Goal: Information Seeking & Learning: Learn about a topic

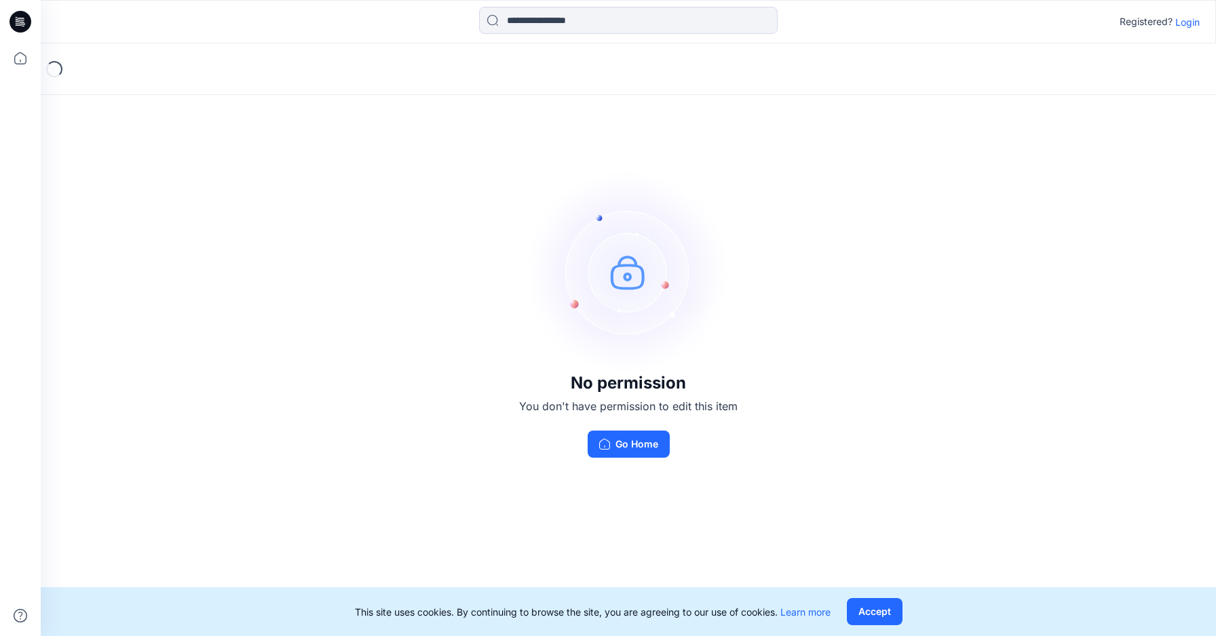
click at [1185, 24] on p "Login" at bounding box center [1187, 22] width 24 height 14
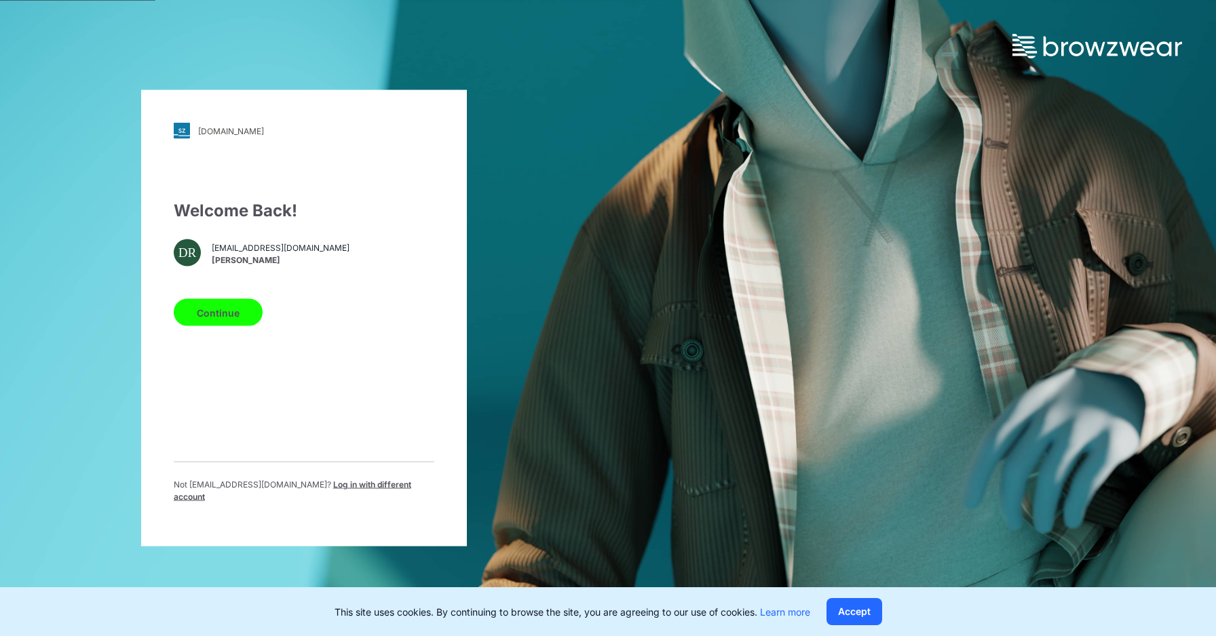
click at [234, 318] on button "Continue" at bounding box center [218, 312] width 89 height 27
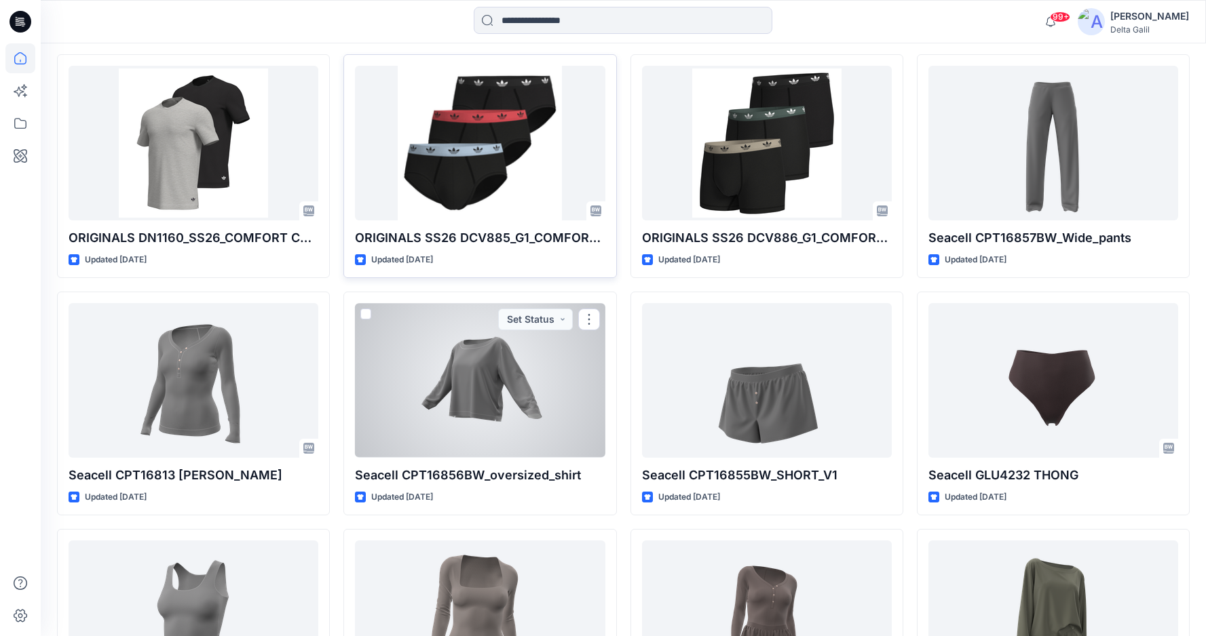
scroll to position [2030, 0]
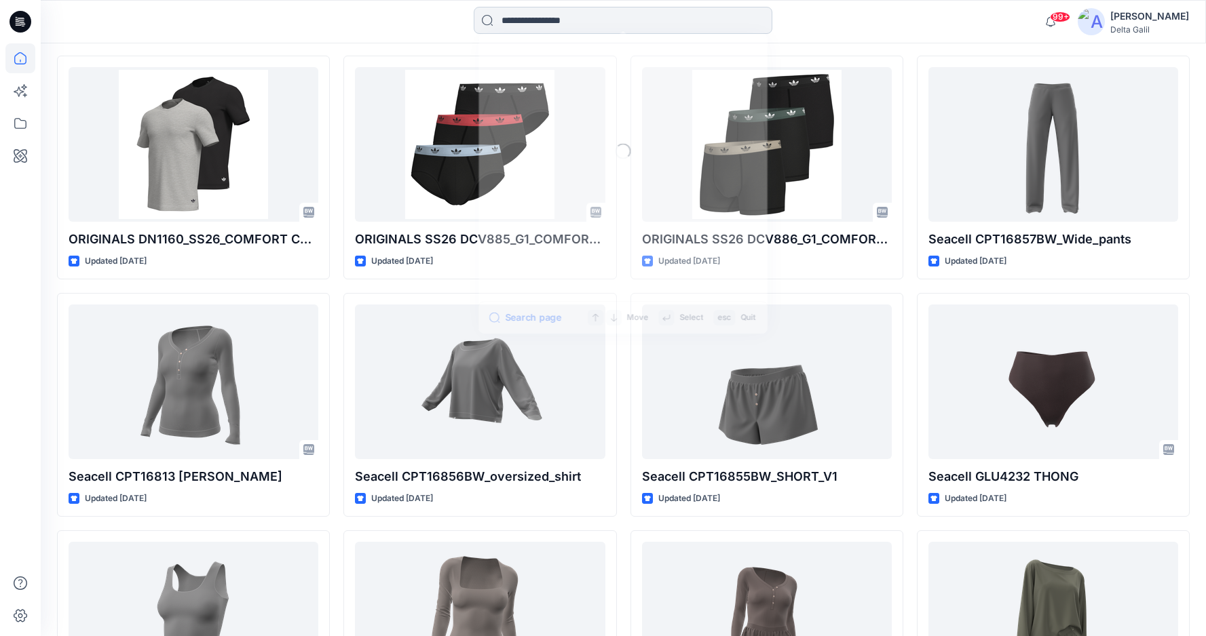
click at [523, 16] on input at bounding box center [623, 20] width 298 height 27
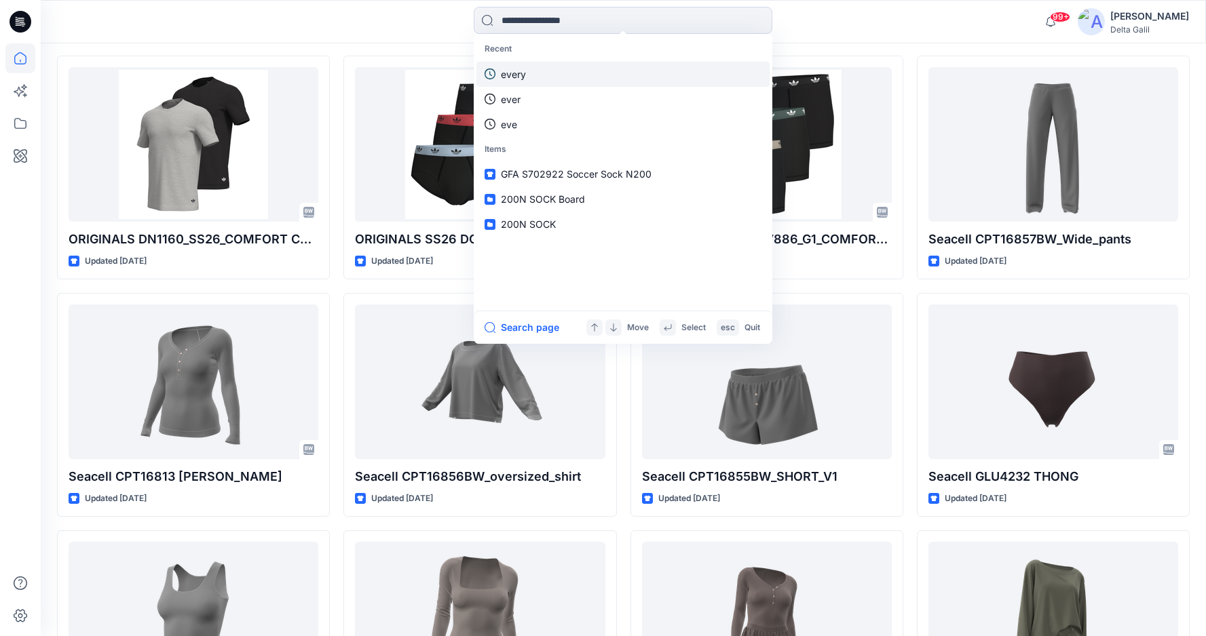
type input "*"
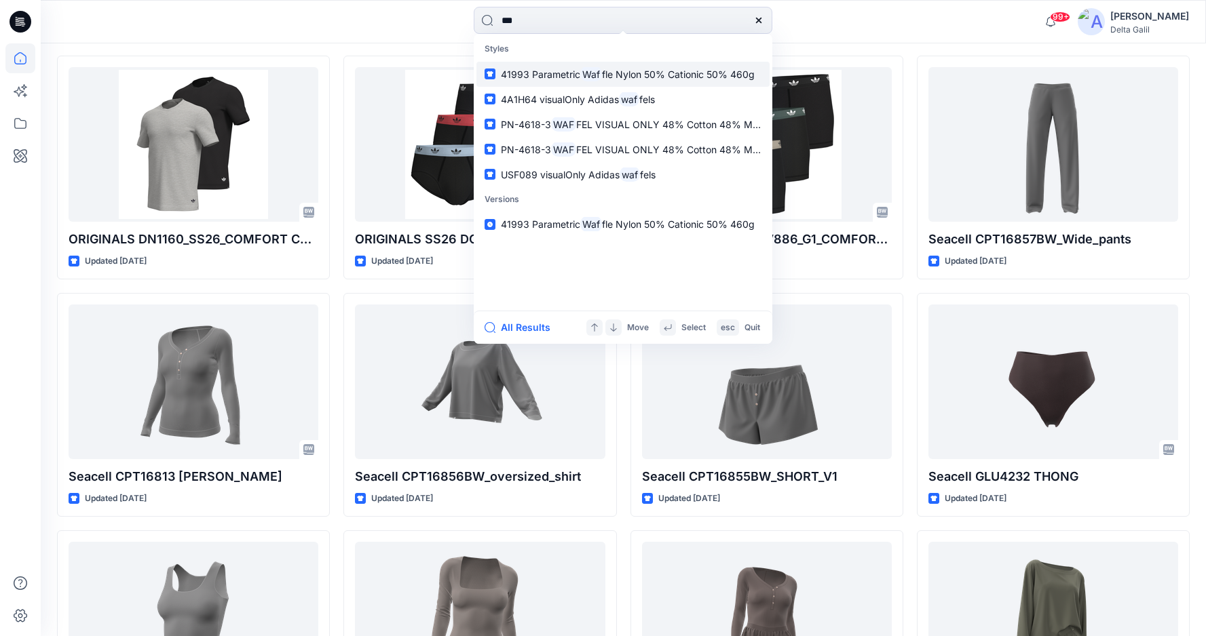
type input "***"
click at [576, 73] on span "41993 Parametric" at bounding box center [540, 75] width 79 height 12
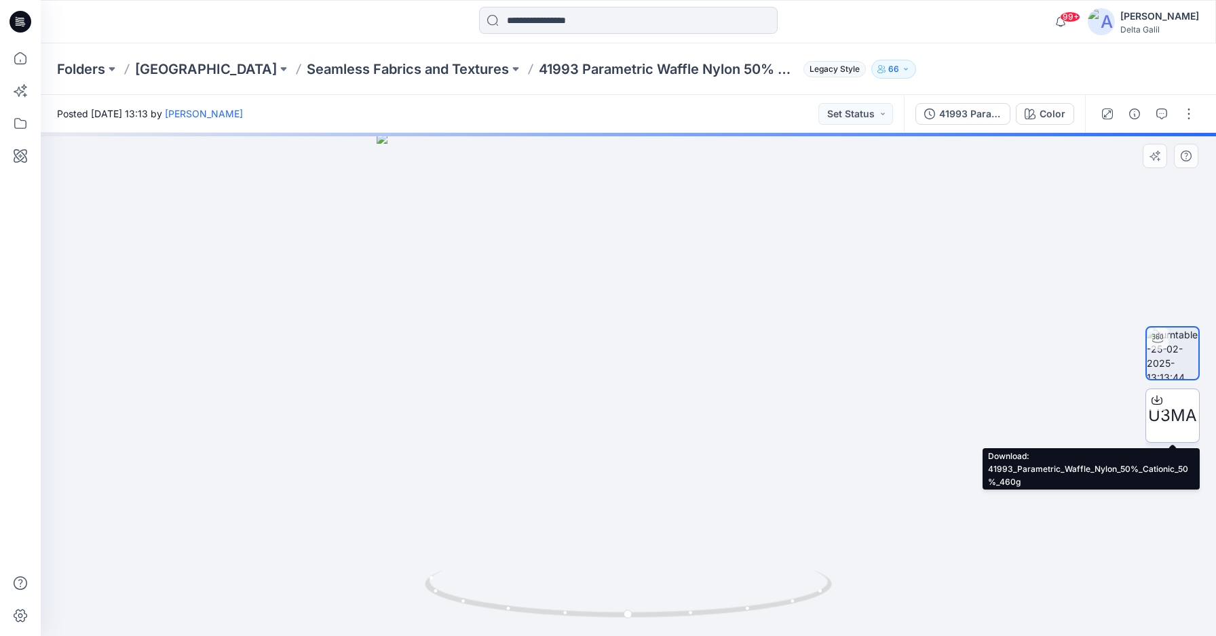
click at [1164, 417] on span "U3MA" at bounding box center [1172, 416] width 49 height 24
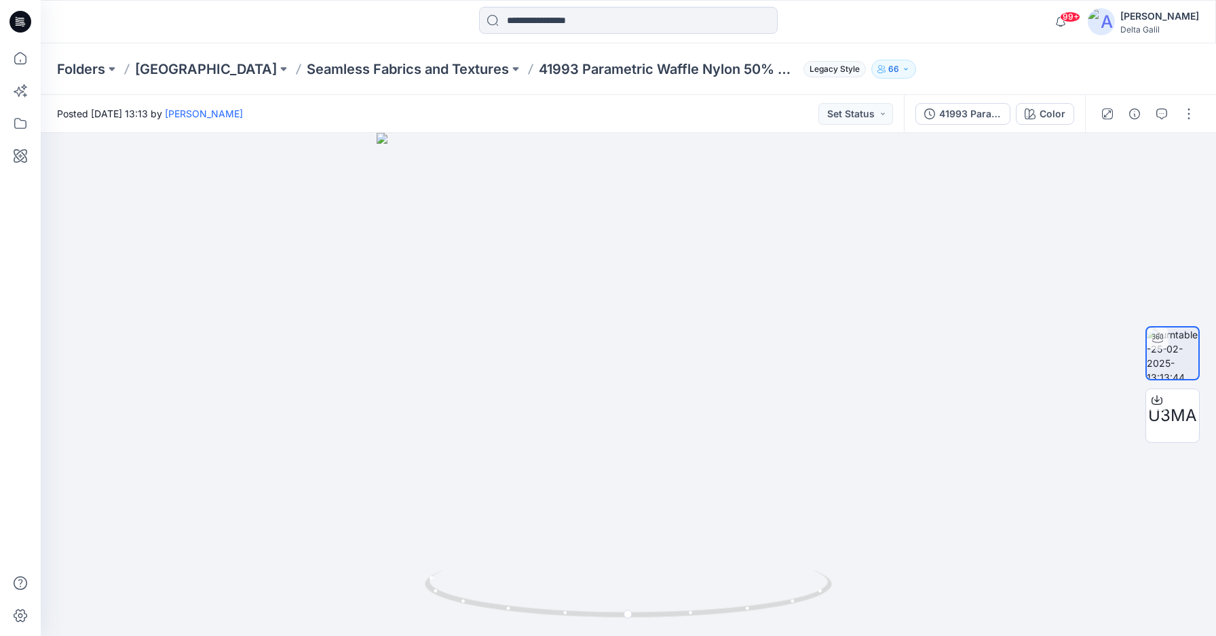
click at [22, 21] on icon at bounding box center [20, 22] width 22 height 22
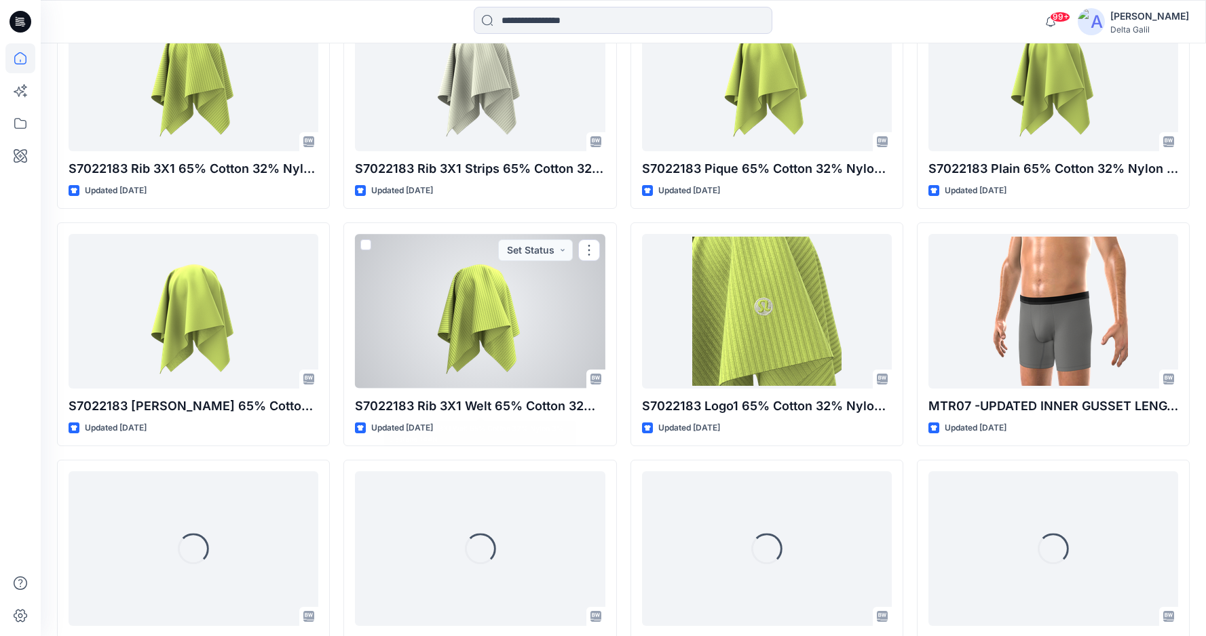
scroll to position [3525, 0]
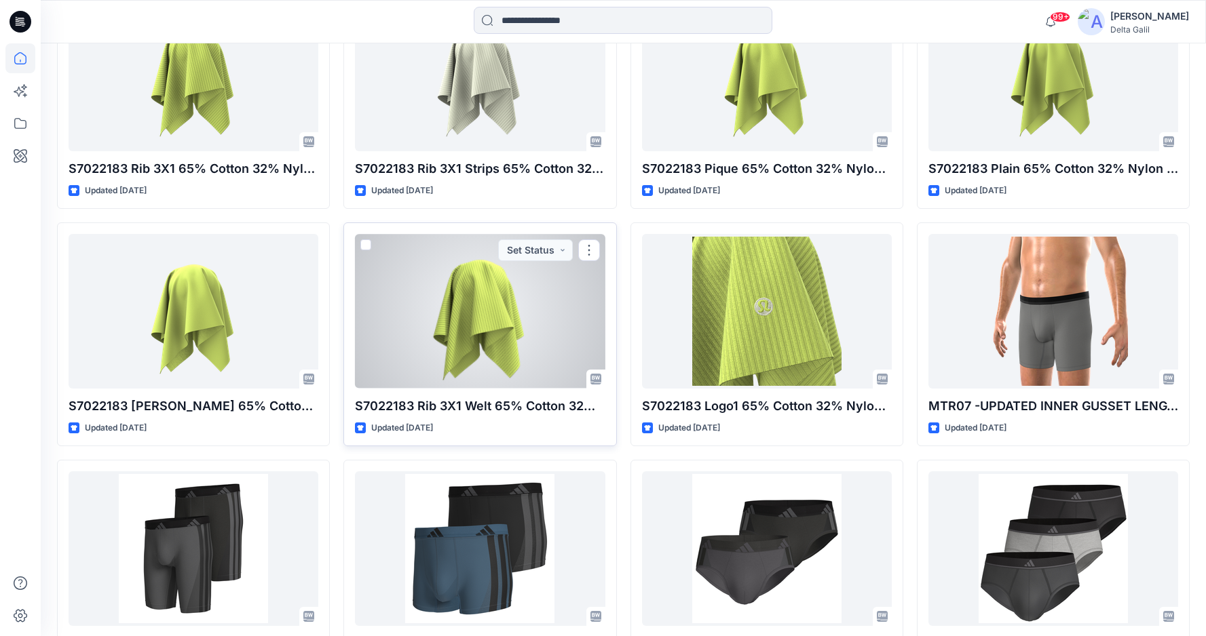
click at [482, 317] on div at bounding box center [480, 311] width 250 height 154
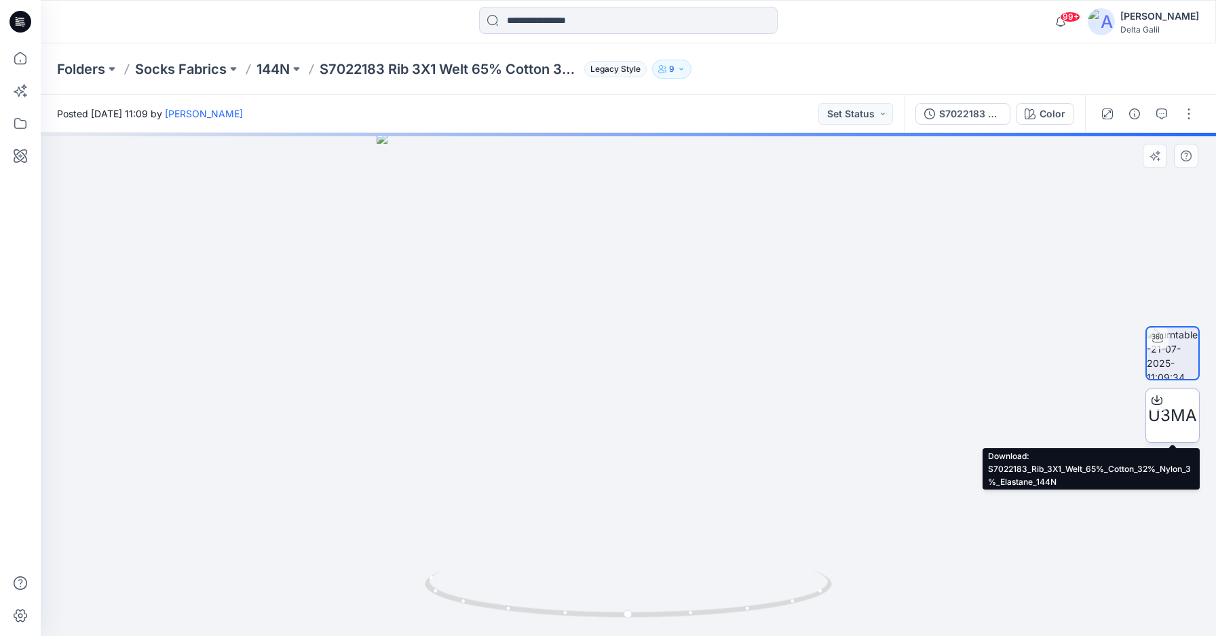
click at [1176, 411] on span "U3MA" at bounding box center [1172, 416] width 49 height 24
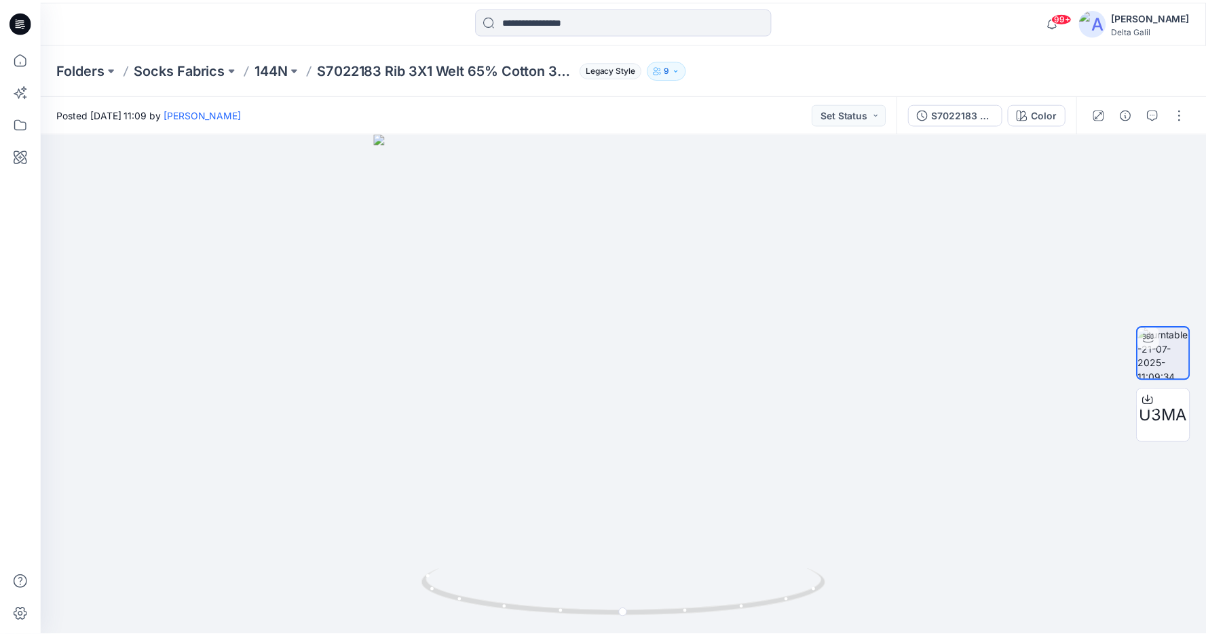
scroll to position [58, 0]
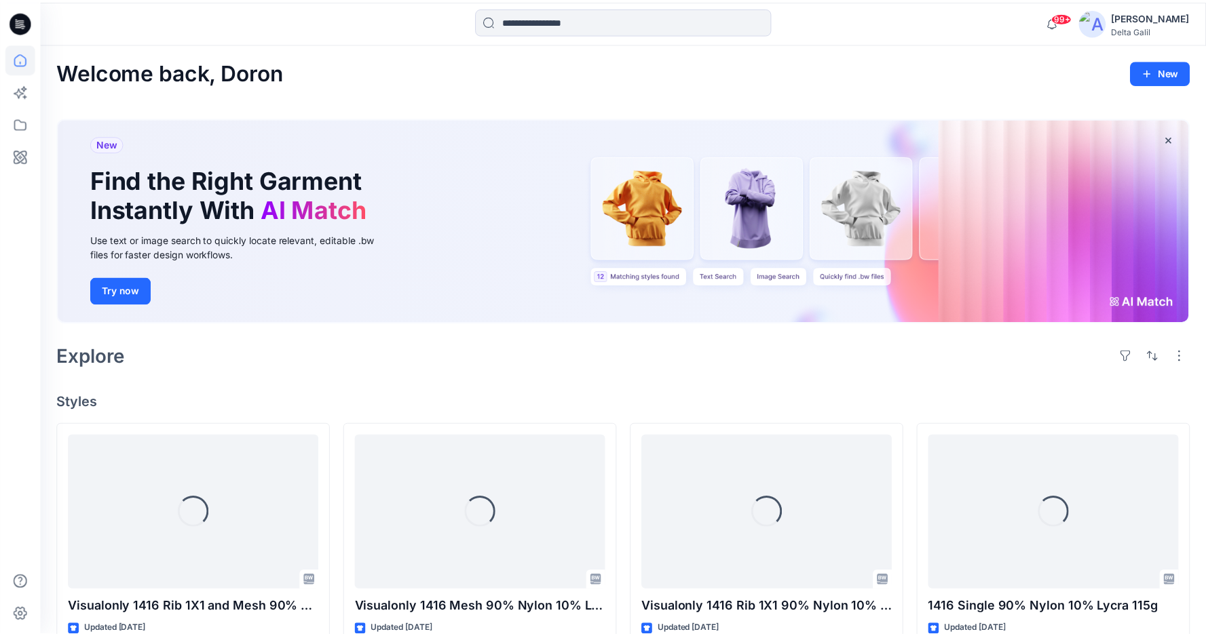
scroll to position [58, 0]
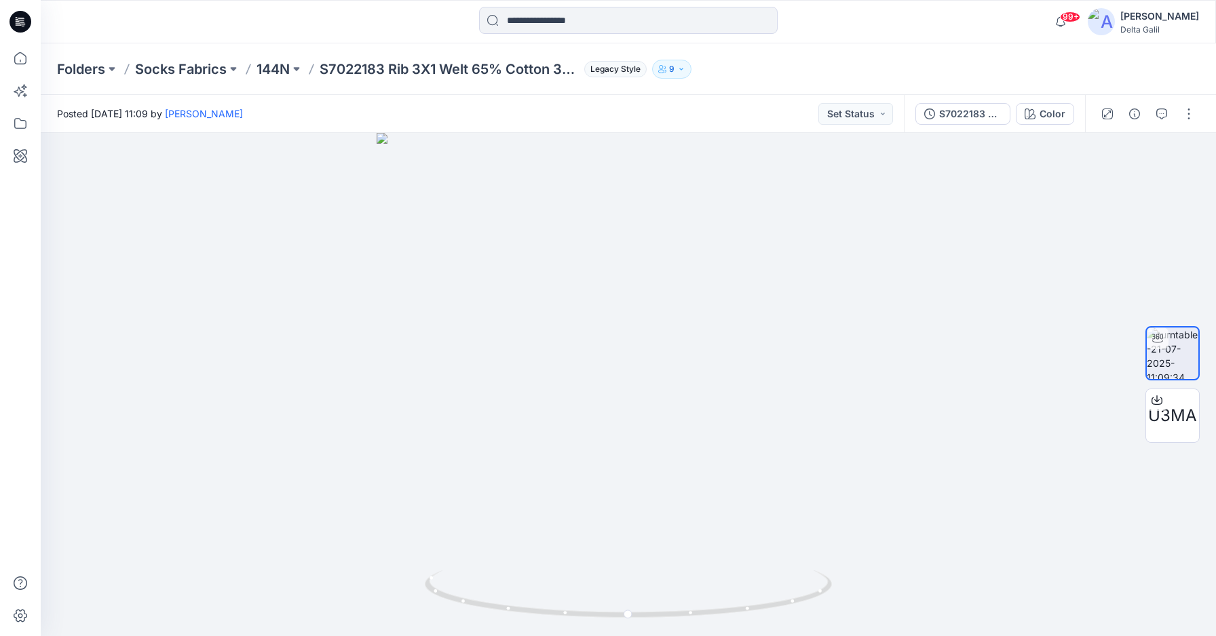
click at [20, 22] on icon at bounding box center [22, 22] width 5 height 1
